Goal: Find specific page/section: Find specific page/section

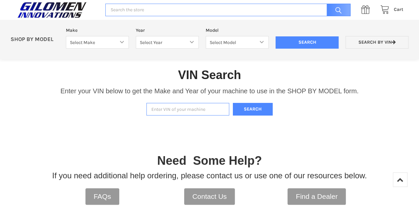
scroll to position [116, 0]
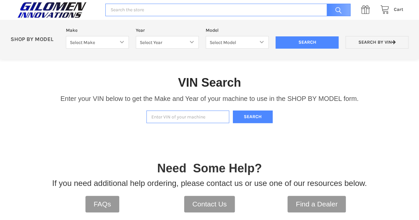
click at [188, 120] on input "Enter VIN of your machine" at bounding box center [187, 117] width 83 height 13
paste input "[US_VEHICLE_IDENTIFICATION_NUMBER]"
type input "[US_VEHICLE_IDENTIFICATION_NUMBER]"
click at [252, 116] on button "Search" at bounding box center [253, 117] width 40 height 13
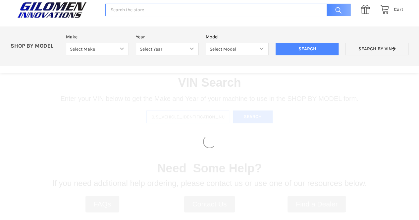
select select "330"
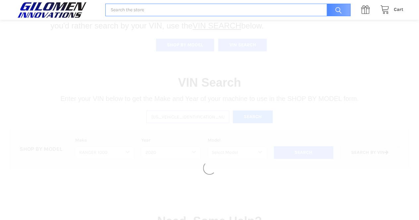
select select "363"
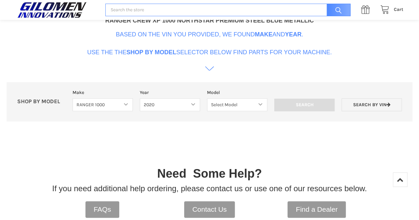
scroll to position [320, 0]
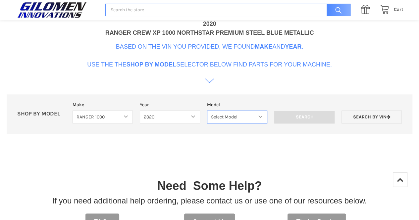
click at [230, 116] on select "Select Model Ranger 1000 Basic 61 HP Ranger 1000 Crew Basic 61 HP Ranger 1000 X…" at bounding box center [237, 117] width 60 height 13
select select "369"
click at [207, 111] on select "Select Model Ranger 1000 Basic 61 HP Ranger 1000 Crew Basic 61 HP Ranger 1000 X…" at bounding box center [237, 117] width 60 height 13
click at [311, 115] on input "Search" at bounding box center [304, 117] width 60 height 13
